Goal: Find specific page/section: Find specific page/section

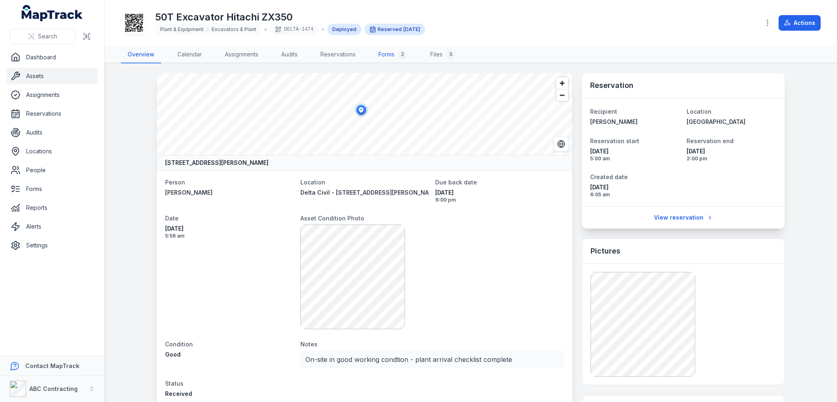
click at [385, 56] on link "Forms 2" at bounding box center [393, 54] width 42 height 17
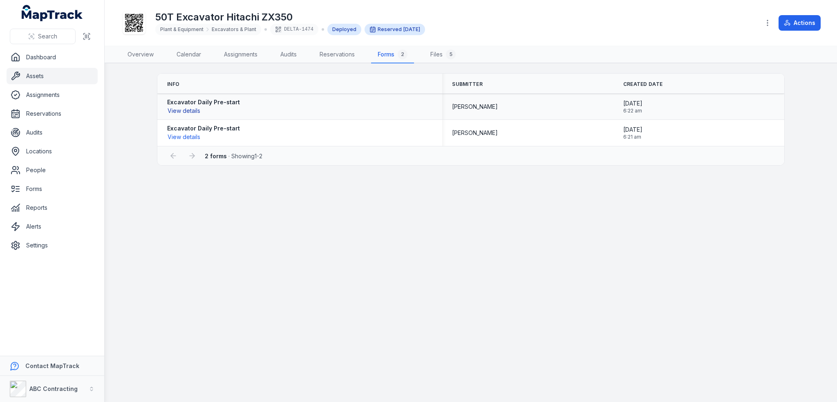
click at [194, 112] on button "View details" at bounding box center [183, 110] width 33 height 9
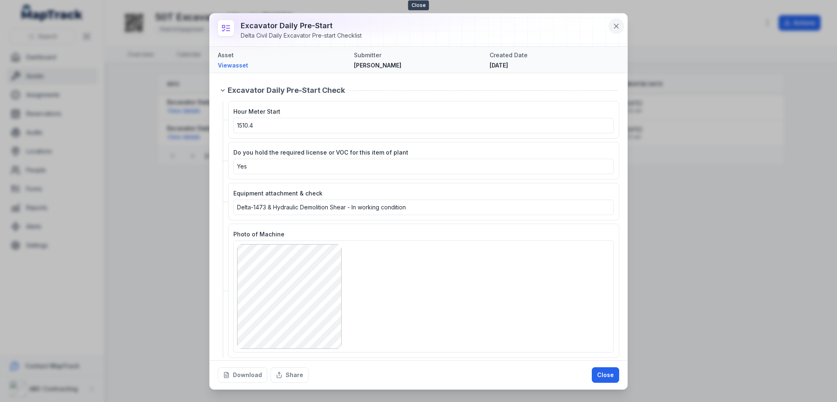
click at [616, 27] on icon at bounding box center [616, 26] width 8 height 8
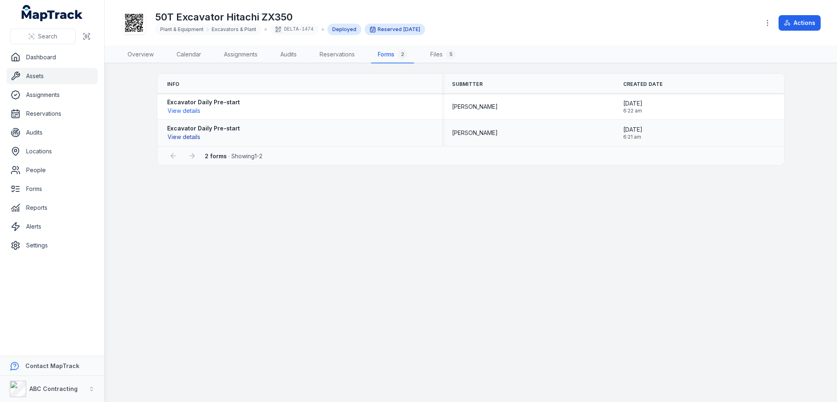
click at [180, 136] on button "View details" at bounding box center [183, 136] width 33 height 9
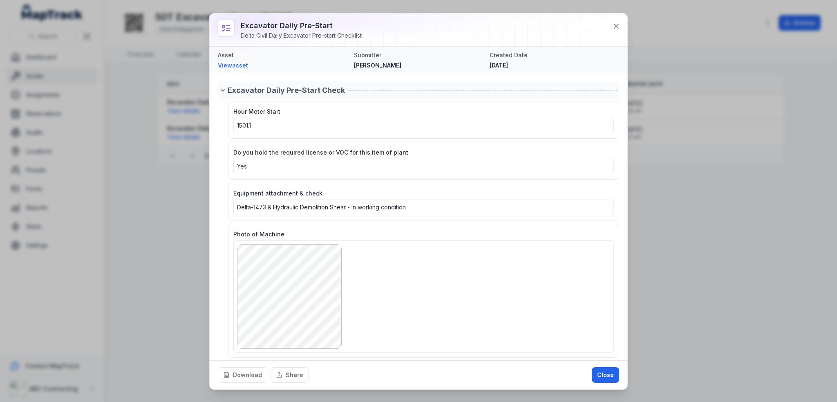
click at [222, 87] on icon at bounding box center [222, 90] width 7 height 7
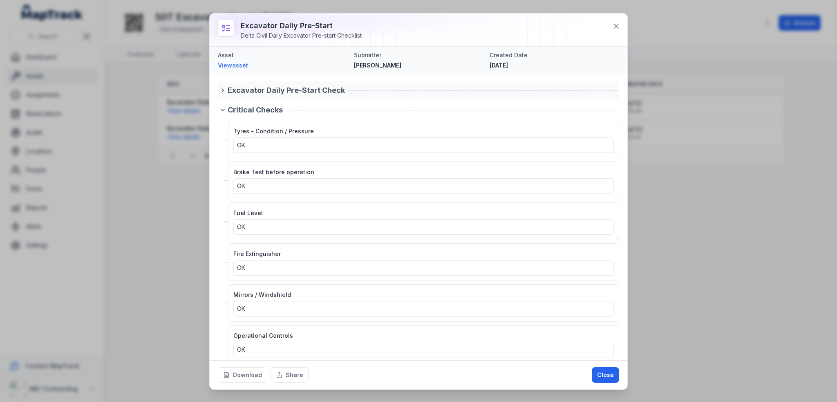
click at [222, 87] on icon at bounding box center [222, 90] width 7 height 7
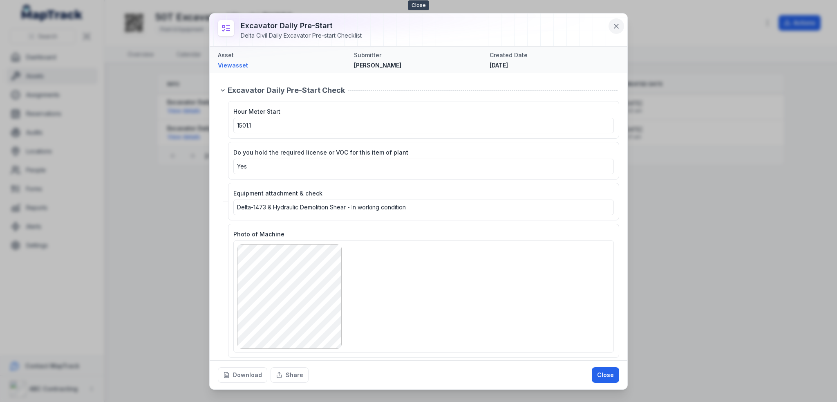
click at [618, 25] on icon at bounding box center [616, 26] width 4 height 4
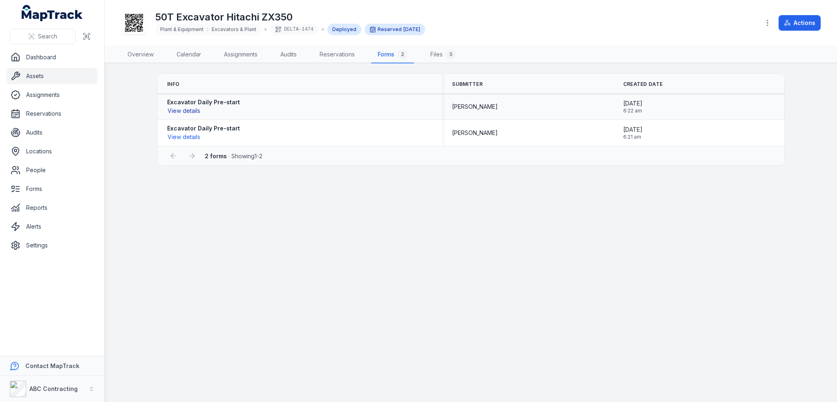
click at [185, 108] on button "View details" at bounding box center [183, 110] width 33 height 9
